Goal: Information Seeking & Learning: Learn about a topic

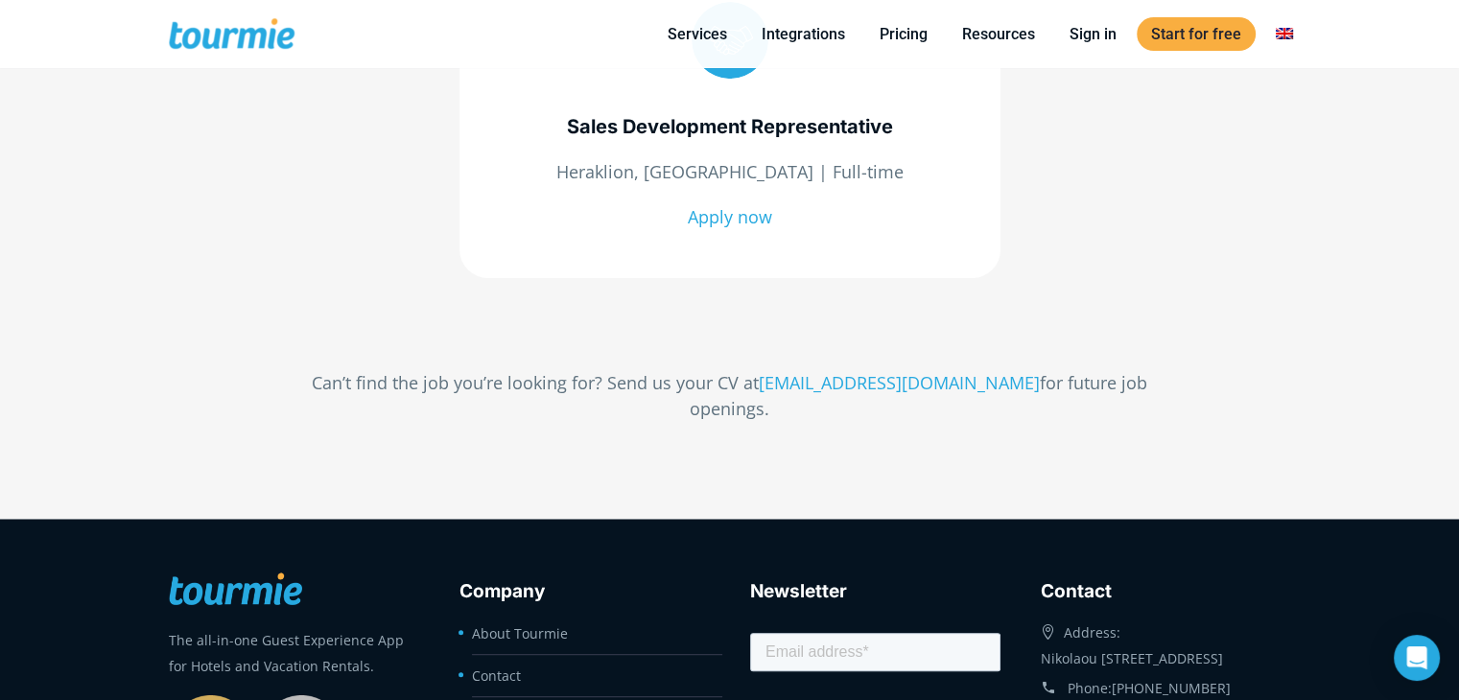
scroll to position [1149, 0]
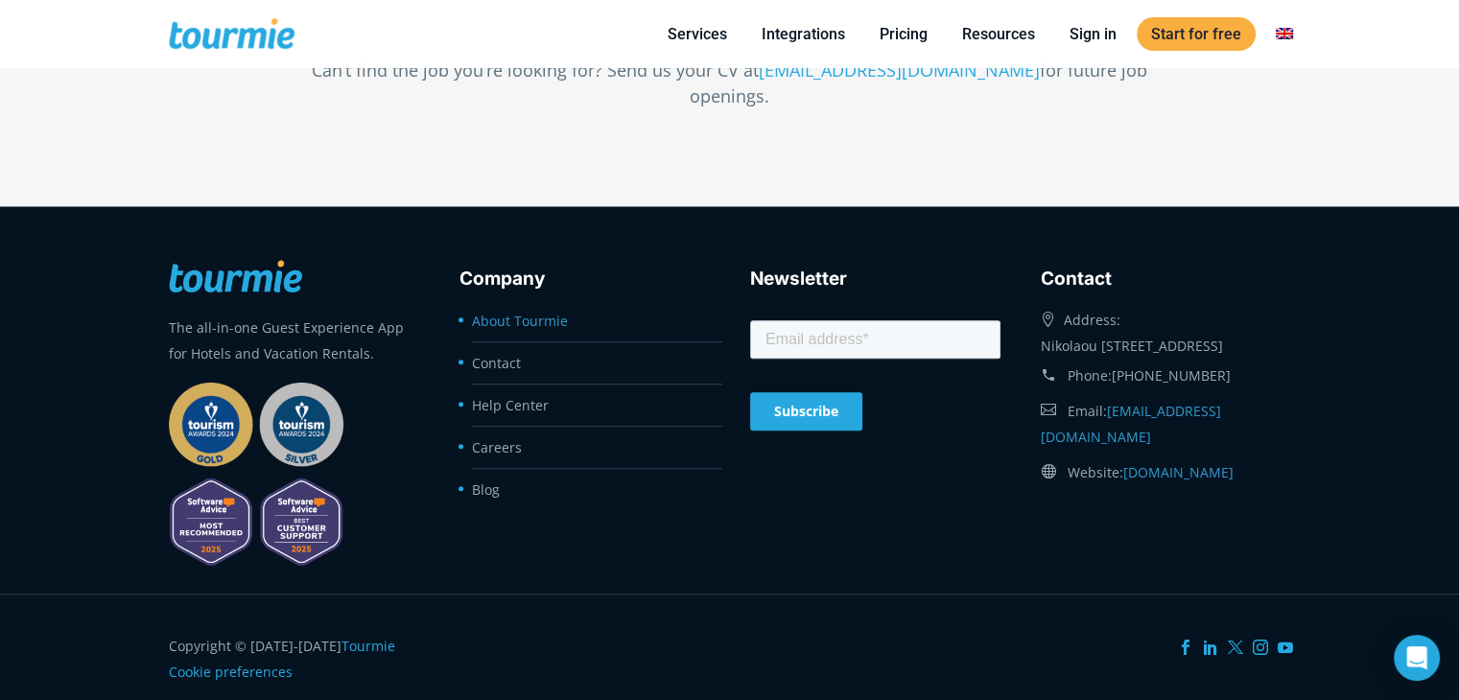
click at [522, 312] on link "About Tourmie" at bounding box center [520, 321] width 96 height 18
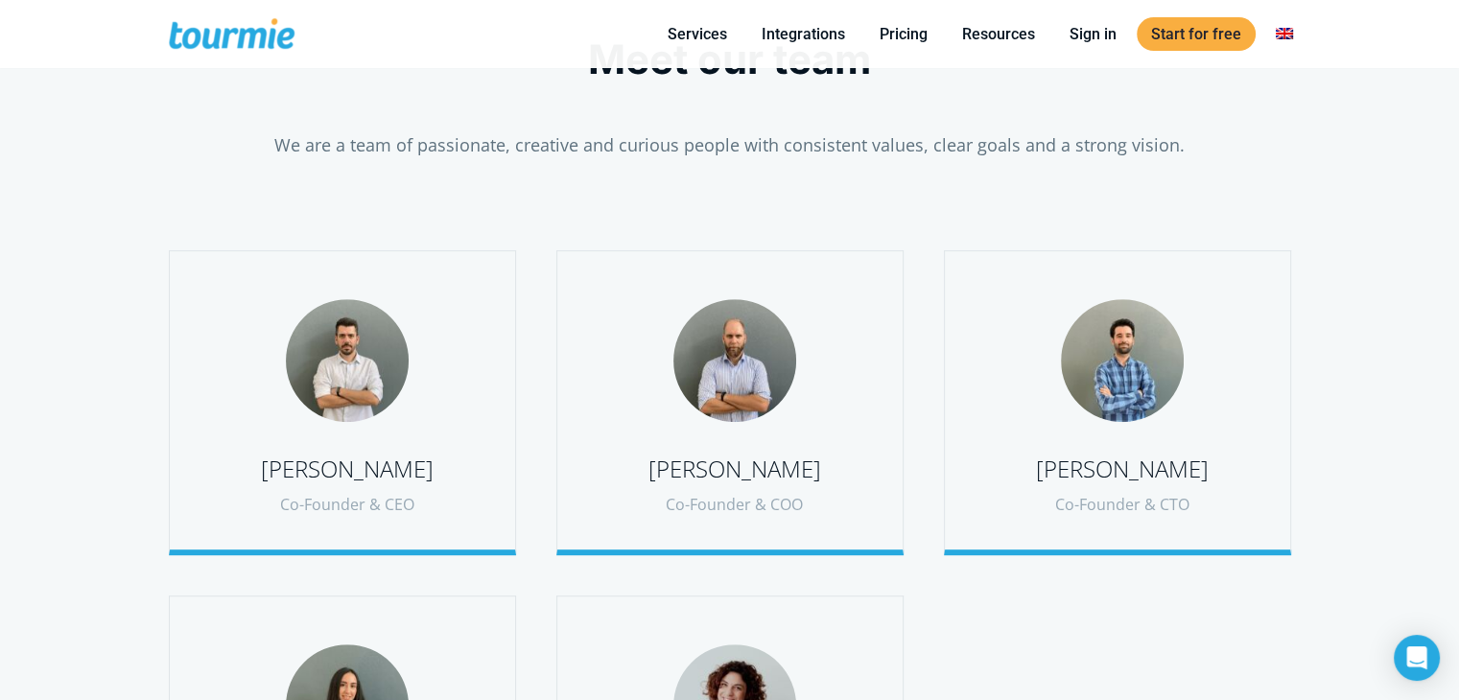
scroll to position [790, 0]
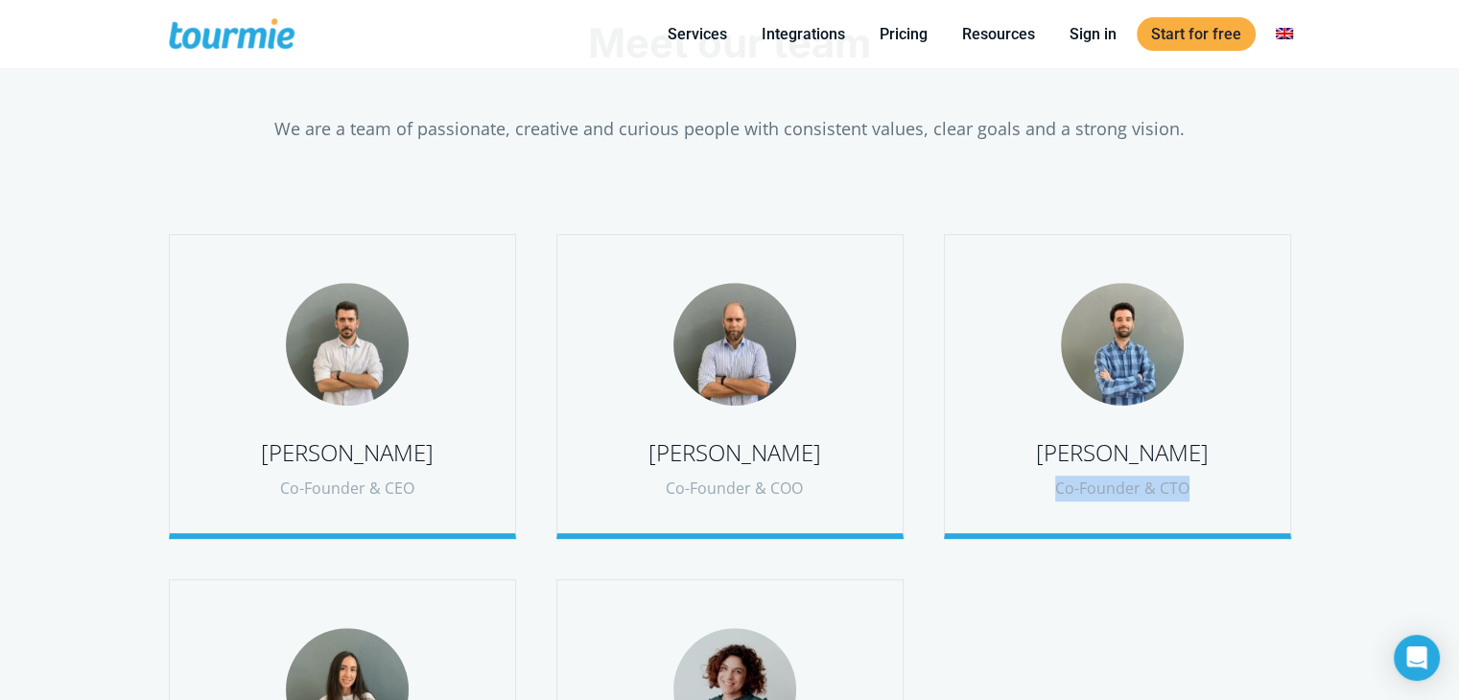
drag, startPoint x: 1031, startPoint y: 485, endPoint x: 1201, endPoint y: 485, distance: 169.8
click at [1201, 485] on div "Co-Founder & CTO" at bounding box center [1122, 489] width 278 height 26
copy div "Co-Founder & CTO"
